Goal: Information Seeking & Learning: Learn about a topic

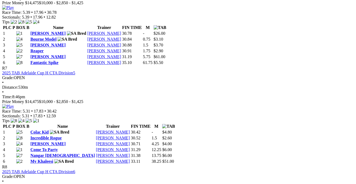
scroll to position [797, 0]
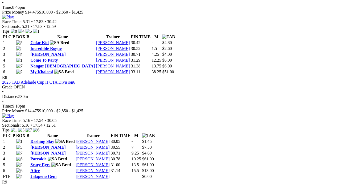
scroll to position [797, 0]
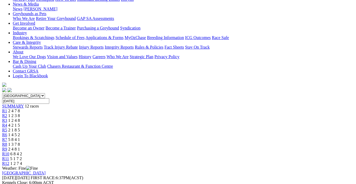
scroll to position [97, 0]
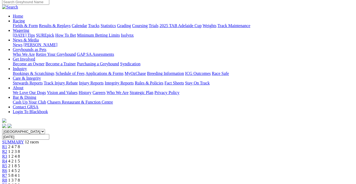
scroll to position [0, 0]
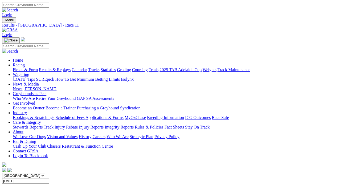
click at [16, 68] on link "Fields & Form" at bounding box center [25, 70] width 25 height 5
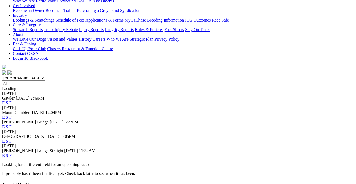
scroll to position [97, 0]
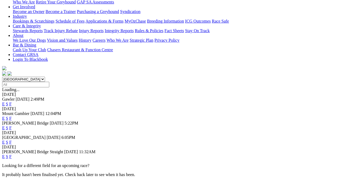
click at [12, 140] on link "F" at bounding box center [10, 142] width 2 height 5
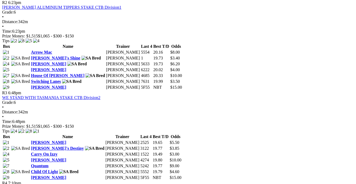
scroll to position [362, 0]
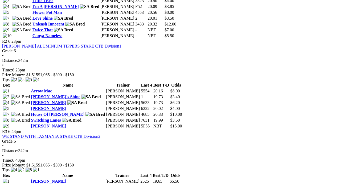
scroll to position [338, 0]
